Goal: Task Accomplishment & Management: Manage account settings

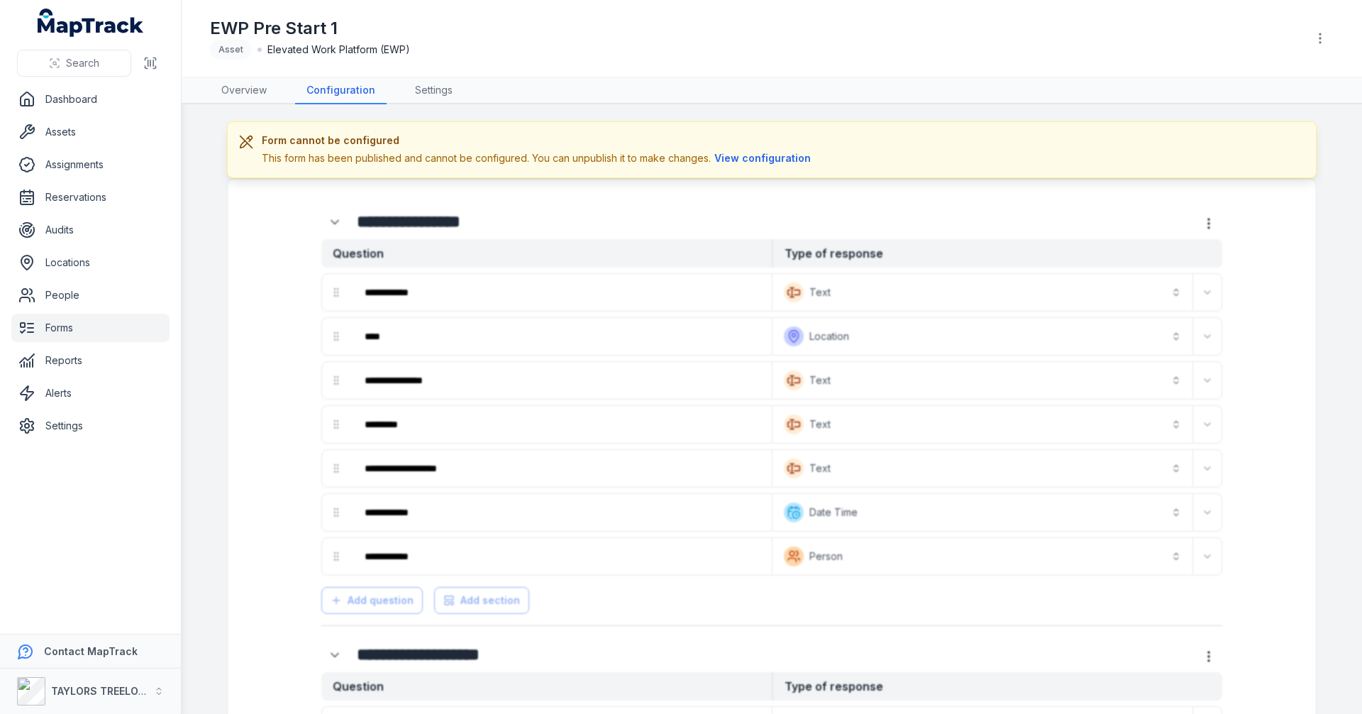
click at [774, 159] on button "View configuration" at bounding box center [763, 158] width 104 height 16
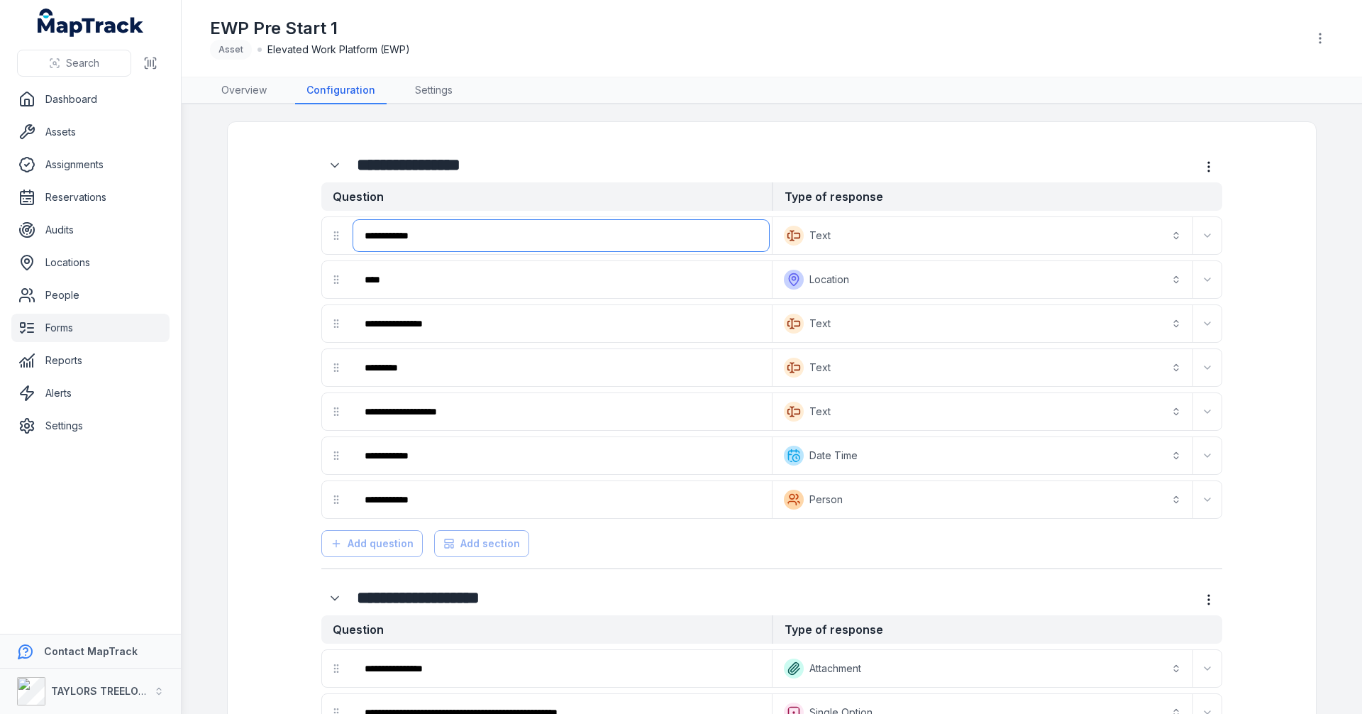
click at [705, 228] on input "**********" at bounding box center [561, 235] width 416 height 31
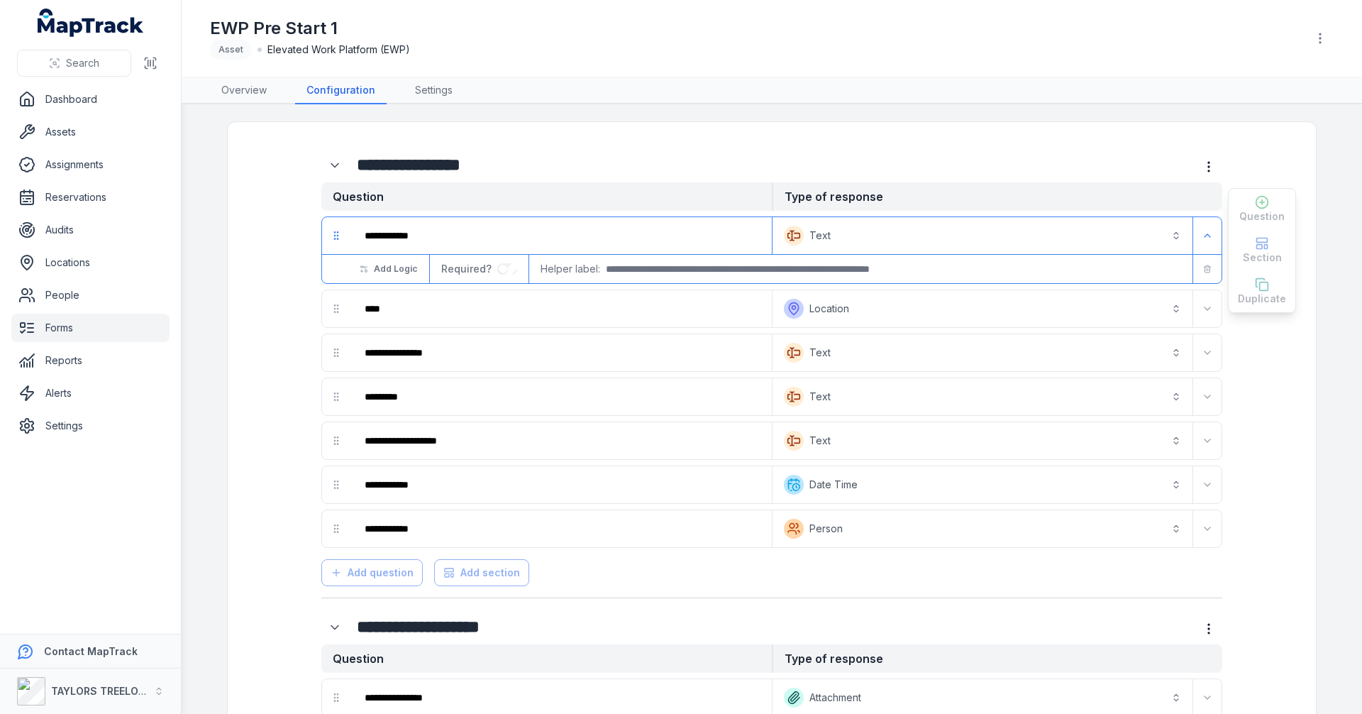
drag, startPoint x: 716, startPoint y: 143, endPoint x: 734, endPoint y: 143, distance: 18.5
click at [916, 55] on div "EWP Pre Start 1 Asset Elevated Work Platform (EWP)" at bounding box center [752, 38] width 1085 height 43
click at [1320, 40] on icon "button" at bounding box center [1320, 38] width 14 height 14
click at [1057, 46] on div "EWP Pre Start 1 Asset Elevated Work Platform (EWP)" at bounding box center [771, 38] width 1123 height 65
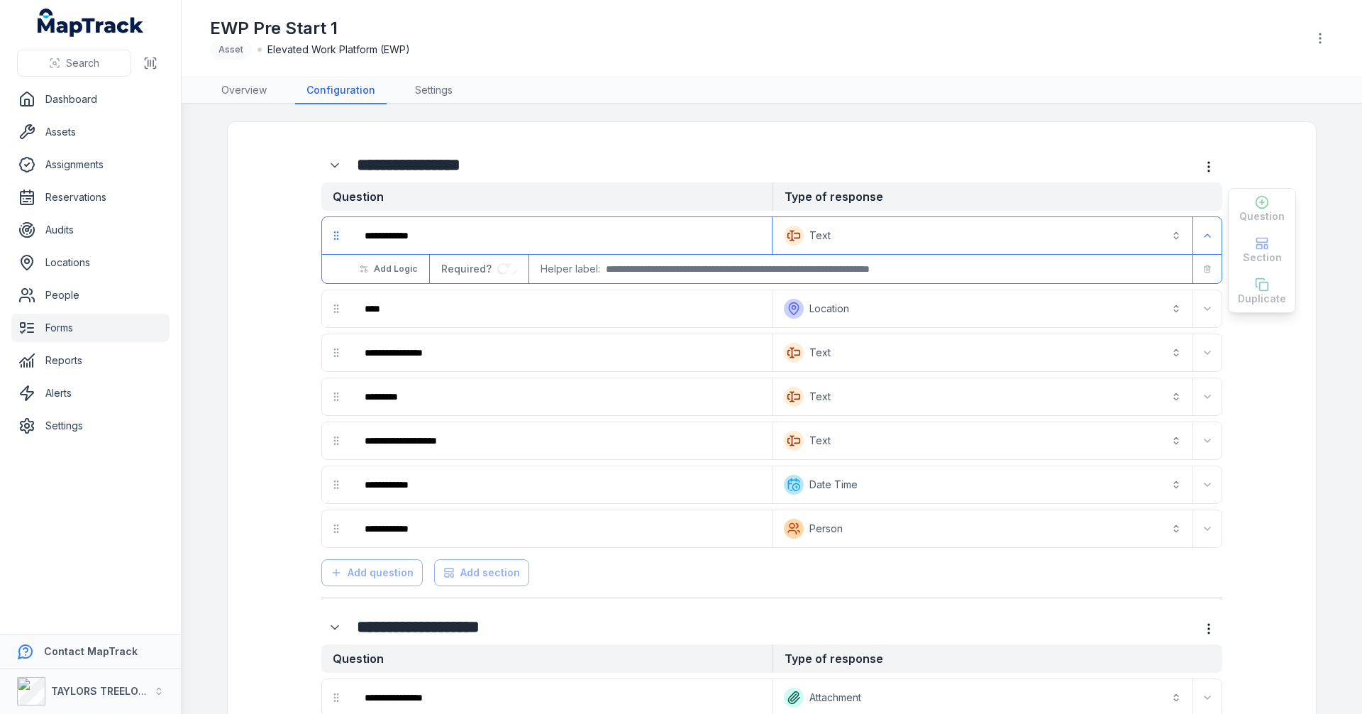
click at [67, 330] on link "Forms" at bounding box center [90, 327] width 158 height 28
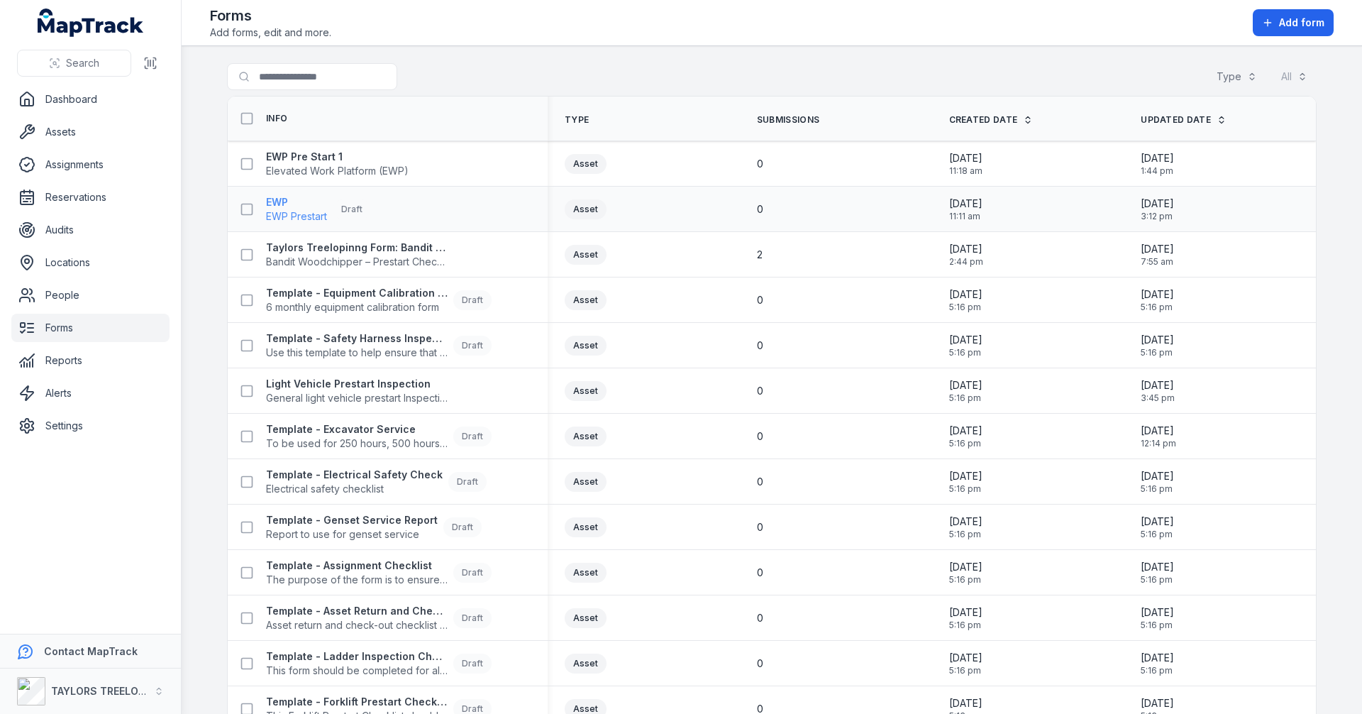
click at [301, 217] on span "EWP Prestart" at bounding box center [296, 216] width 61 height 14
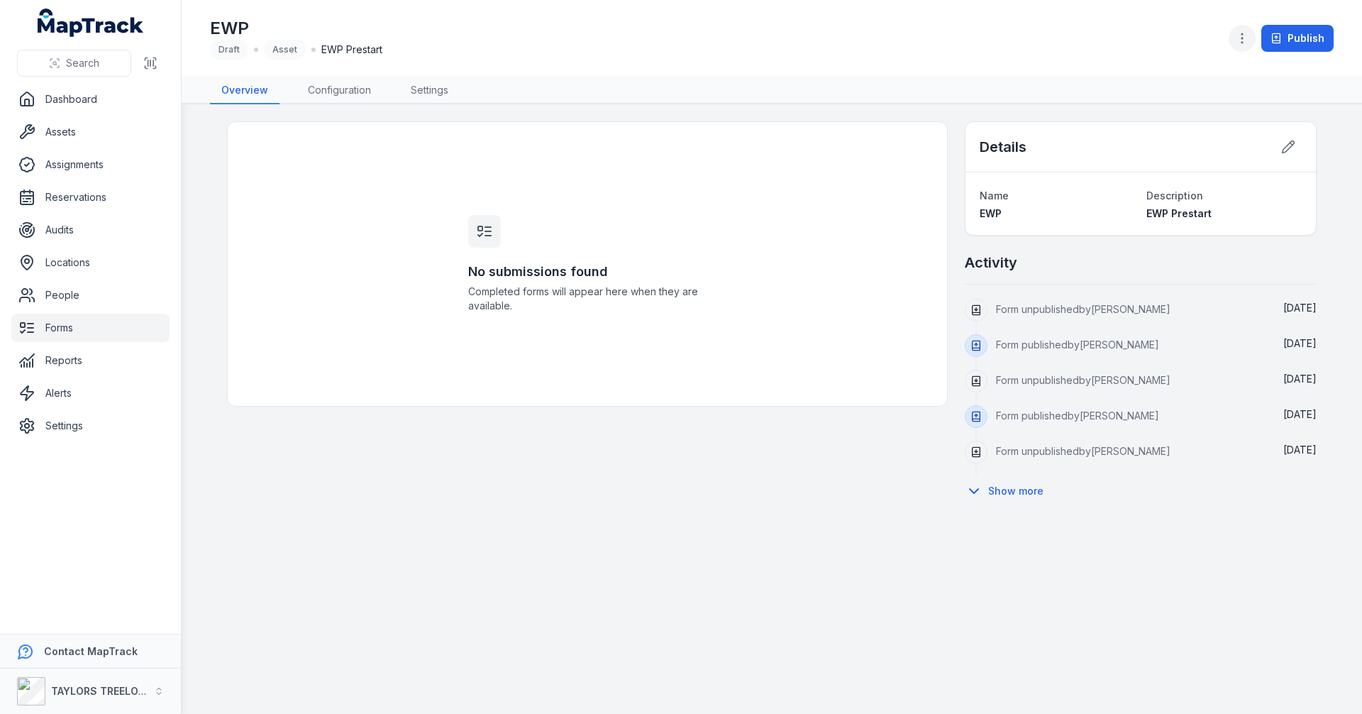
click at [1250, 47] on button "button" at bounding box center [1241, 38] width 27 height 27
click at [1145, 174] on div "Delete form" at bounding box center [1171, 165] width 159 height 26
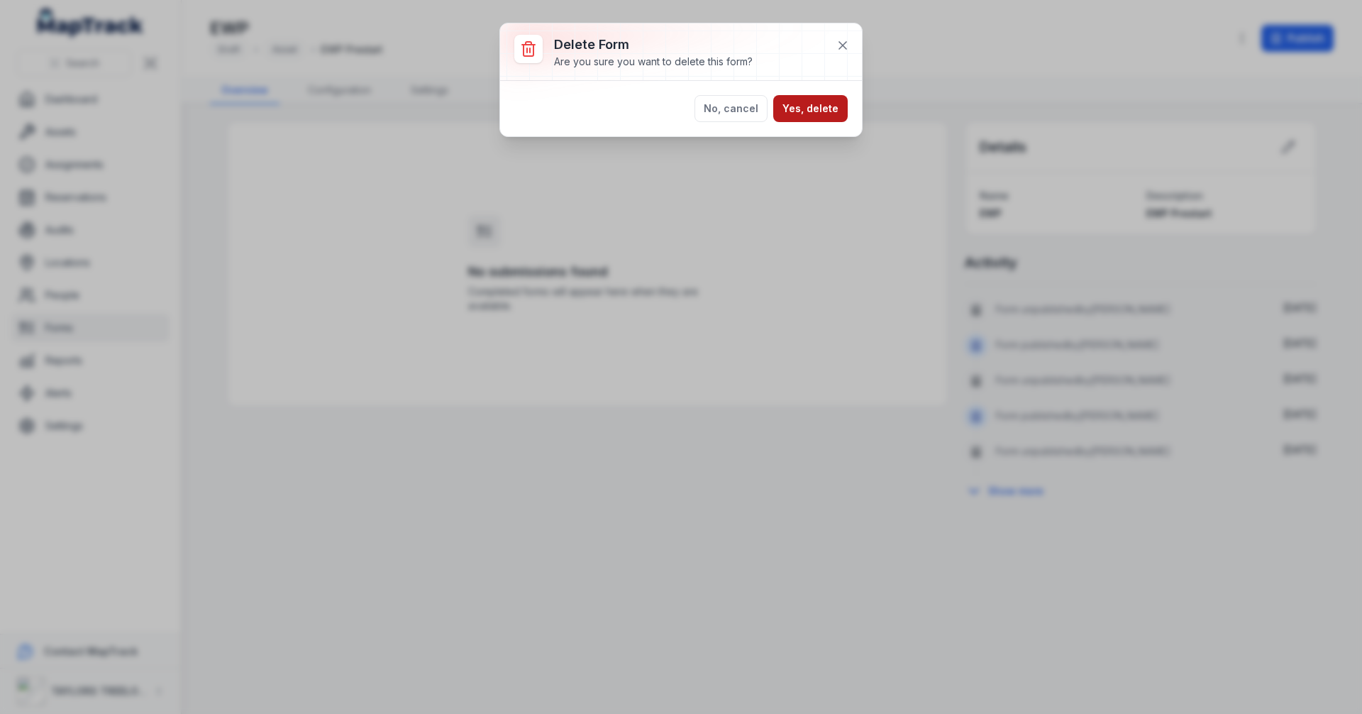
click at [823, 102] on button "Yes, delete" at bounding box center [810, 108] width 74 height 27
